Goal: Task Accomplishment & Management: Use online tool/utility

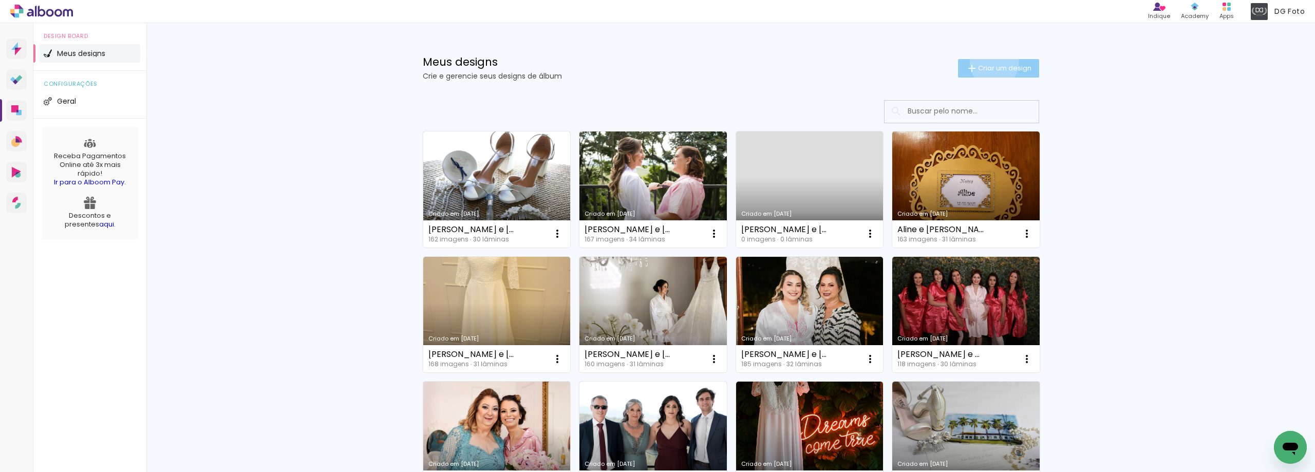
click at [988, 63] on paper-button "Criar um design" at bounding box center [998, 68] width 81 height 18
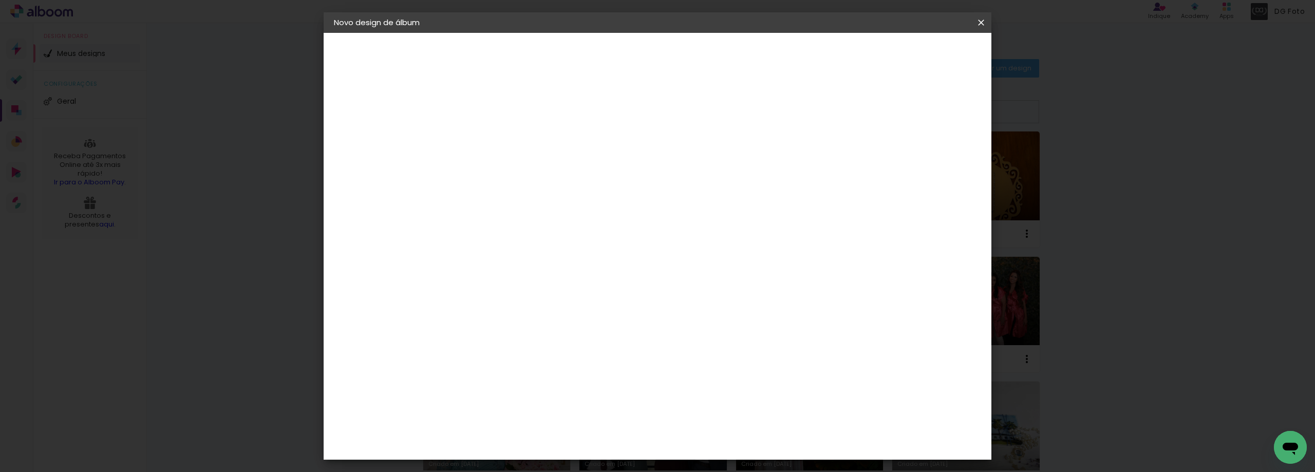
click at [502, 140] on input at bounding box center [502, 138] width 0 height 16
type input "J"
type input "[PERSON_NAME] e [PERSON_NAME]"
type paper-input "[PERSON_NAME] e [PERSON_NAME]"
click at [0, 0] on slot "Avançar" at bounding box center [0, 0] width 0 height 0
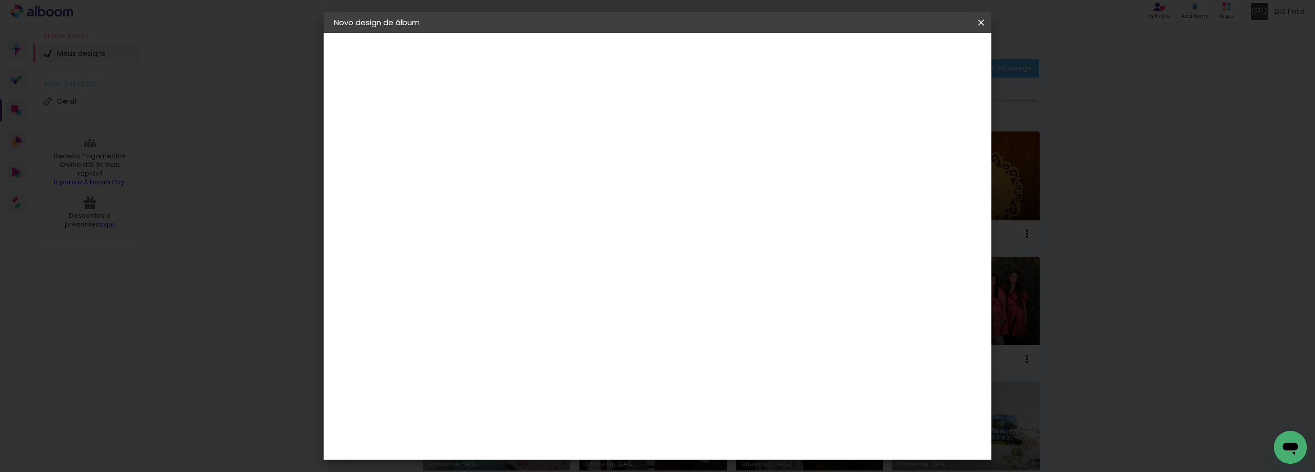
click at [694, 158] on paper-item "Tamanho Livre" at bounding box center [645, 156] width 99 height 23
click at [0, 0] on slot "Avançar" at bounding box center [0, 0] width 0 height 0
click at [917, 55] on span "Iniciar design" at bounding box center [893, 54] width 47 height 7
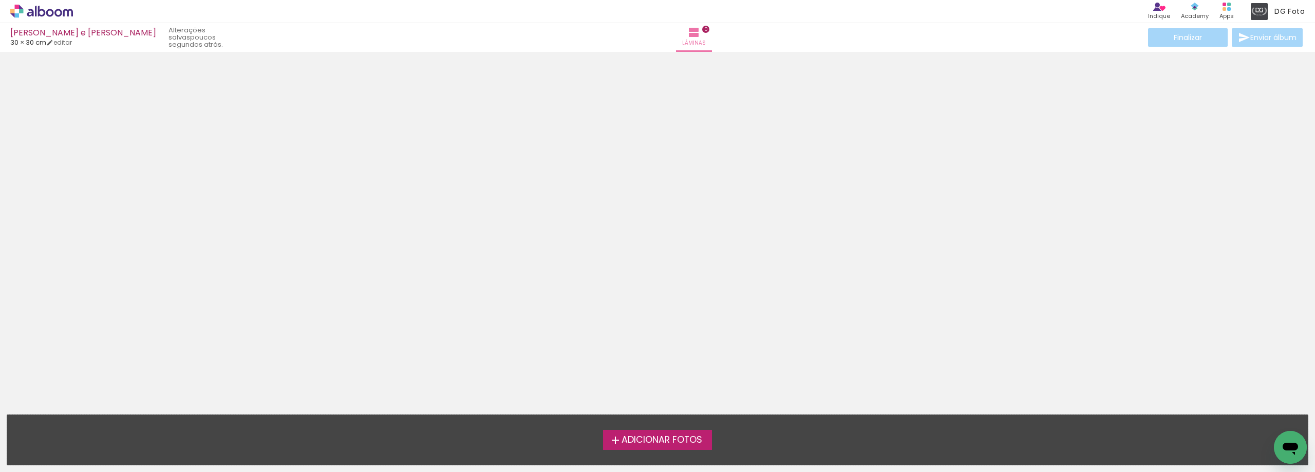
click at [650, 440] on span "Adicionar Fotos" at bounding box center [661, 440] width 81 height 9
click at [0, 0] on input "file" at bounding box center [0, 0] width 0 height 0
